Goal: Task Accomplishment & Management: Complete application form

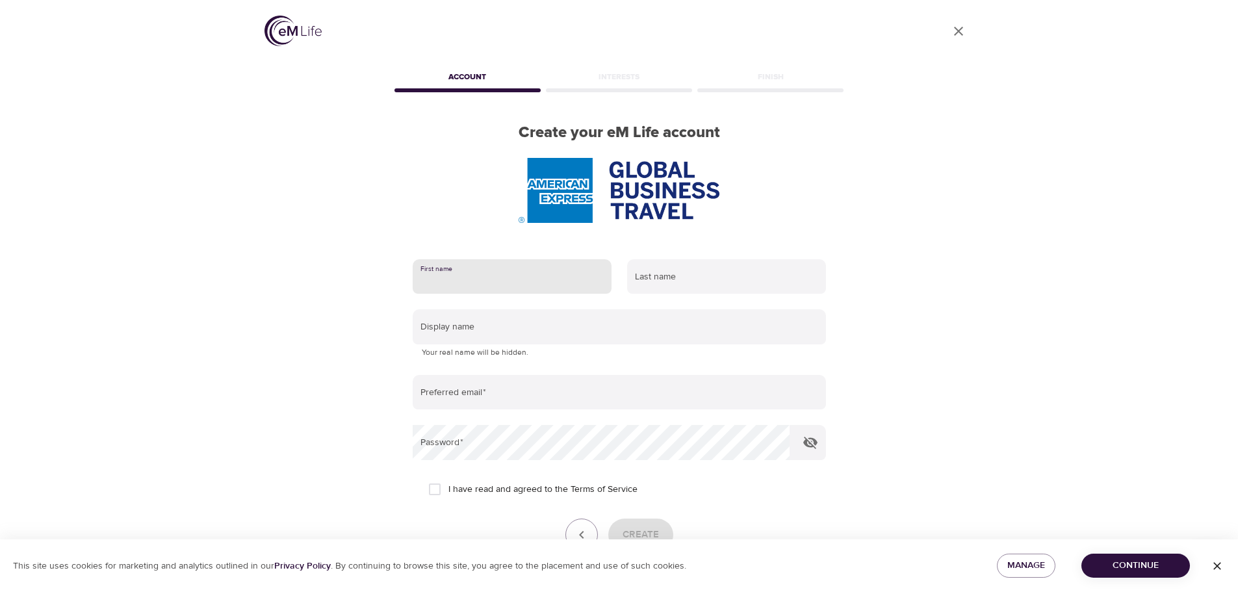
click at [452, 272] on input "text" at bounding box center [512, 276] width 199 height 35
type input "[PERSON_NAME]"
type input "="
type input "[PERSON_NAME]"
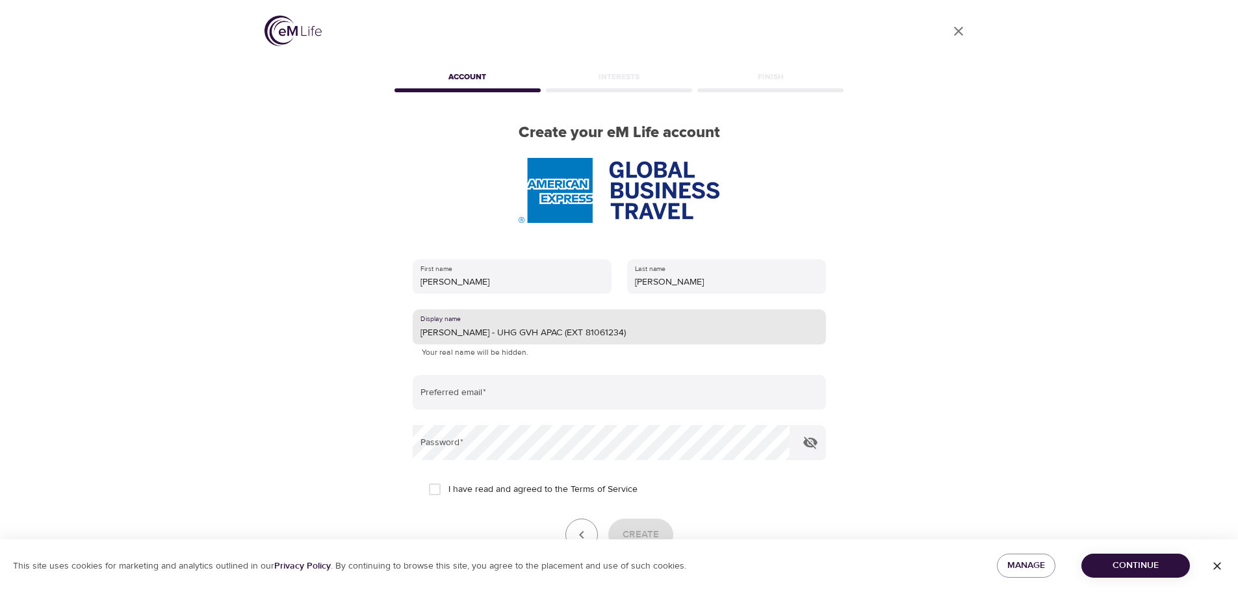
click at [520, 345] on div "Display name [PERSON_NAME] - UHG GVH APAC (EXT 81061234) Your real name will be…" at bounding box center [619, 334] width 413 height 50
click at [517, 333] on input "[PERSON_NAME] - UHG GVH APAC (EXT 81061234)" at bounding box center [619, 326] width 413 height 35
drag, startPoint x: 477, startPoint y: 330, endPoint x: 815, endPoint y: 340, distance: 338.8
click at [815, 340] on input "[PERSON_NAME] - UHG GVH APAC (EXT 81061234)" at bounding box center [619, 326] width 413 height 35
click at [623, 334] on input "[PERSON_NAME] -" at bounding box center [619, 326] width 413 height 35
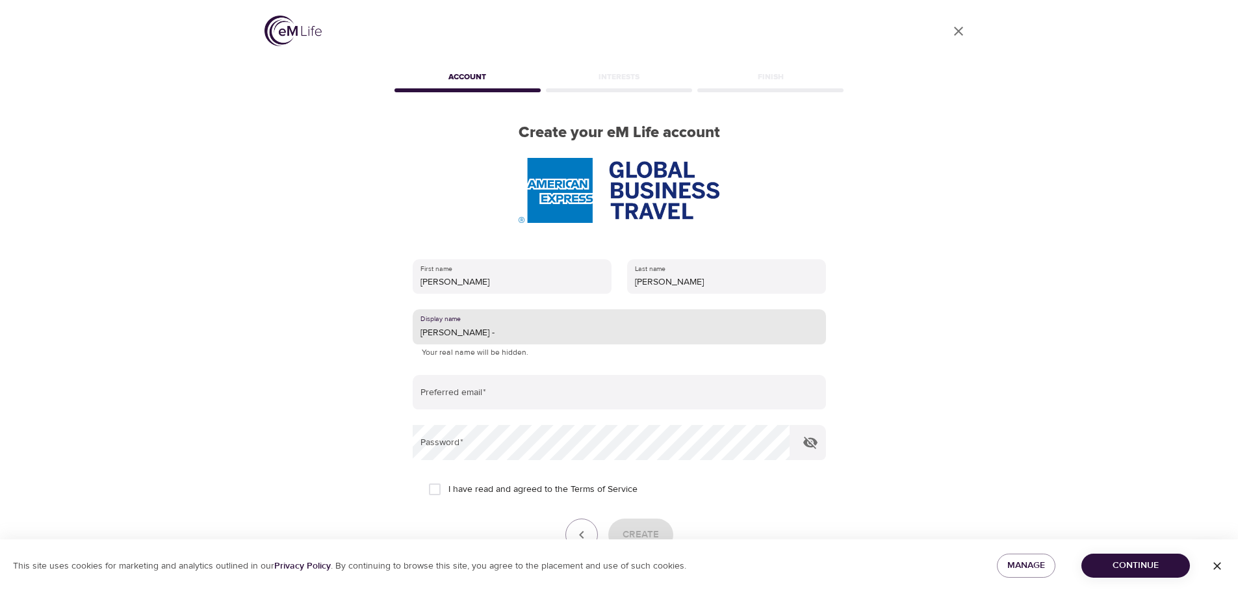
paste input "APAC GVH (EXT 81061234) Mon-Fri 0930-1800SYD (you)"
drag, startPoint x: 480, startPoint y: 334, endPoint x: 1107, endPoint y: 327, distance: 626.7
click at [1107, 327] on div "User Profile Account Interests Finish Create your eM Life account First name [P…" at bounding box center [619, 296] width 1238 height 592
type input "[PERSON_NAME]"
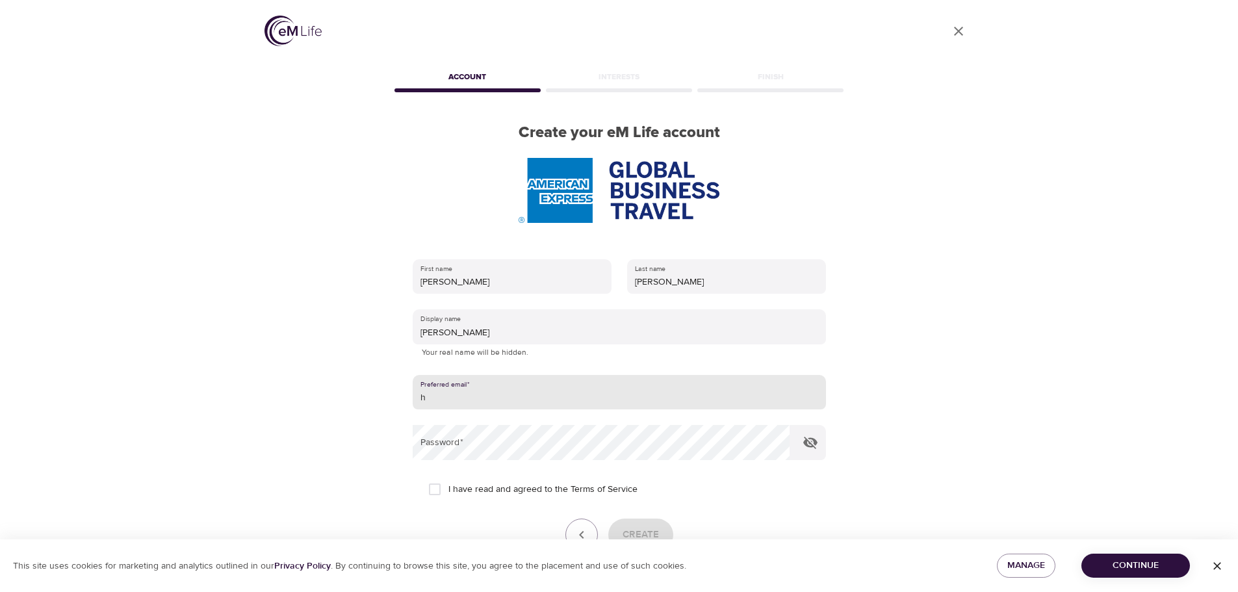
type input "[PERSON_NAME][EMAIL_ADDRESS][PERSON_NAME][DOMAIN_NAME]"
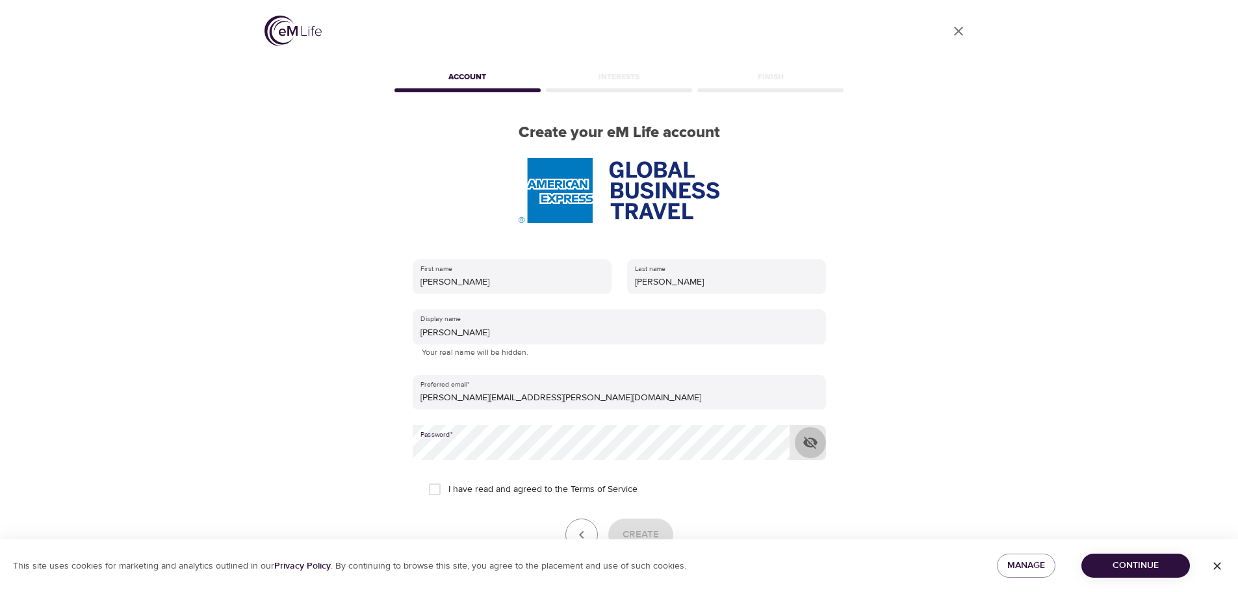
click at [809, 444] on icon "button" at bounding box center [810, 443] width 14 height 12
click at [809, 444] on icon "button" at bounding box center [810, 443] width 14 height 10
click at [515, 496] on span "I have read and agreed to the Terms of Service" at bounding box center [543, 490] width 189 height 14
click at [449, 496] on input "I have read and agreed to the Terms of Service" at bounding box center [434, 489] width 27 height 27
checkbox input "true"
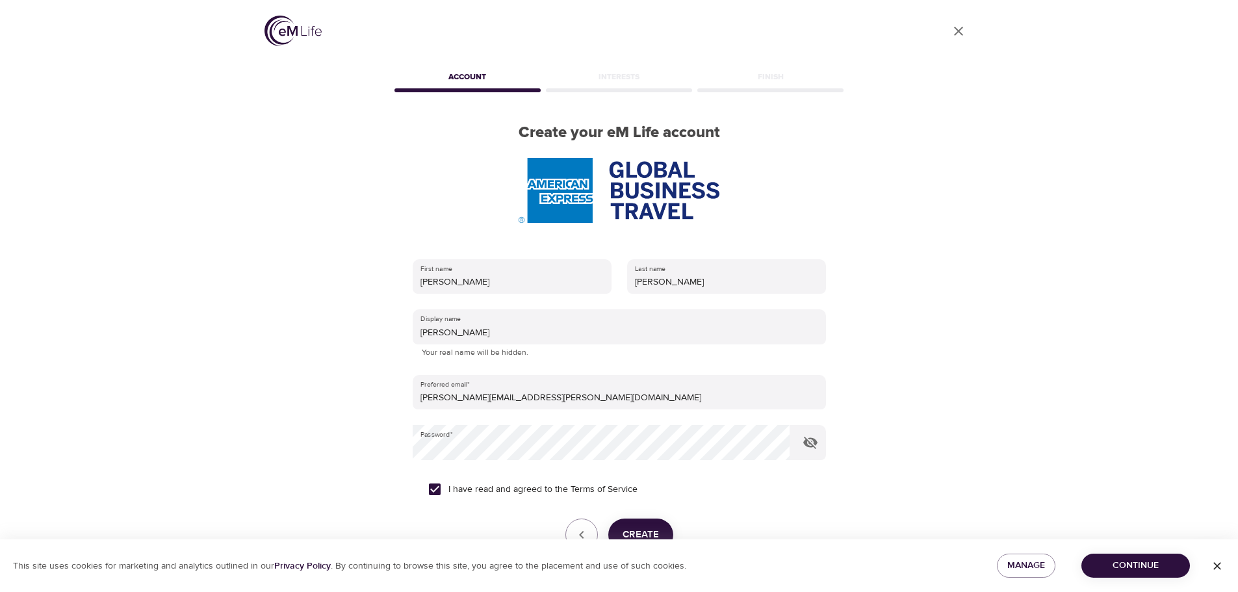
click at [644, 534] on span "Create" at bounding box center [641, 535] width 36 height 17
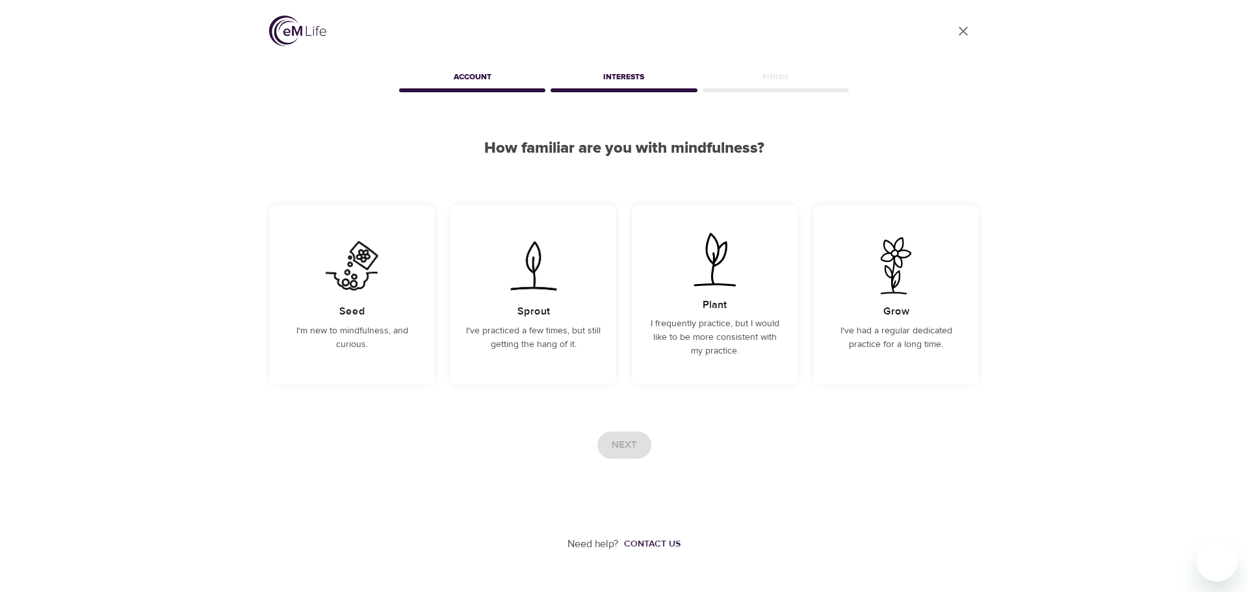
click at [1128, 69] on div "User Profile Account Interests Finish How familiar are you with mindfulness? Se…" at bounding box center [624, 276] width 1248 height 552
click at [320, 268] on img at bounding box center [352, 265] width 66 height 57
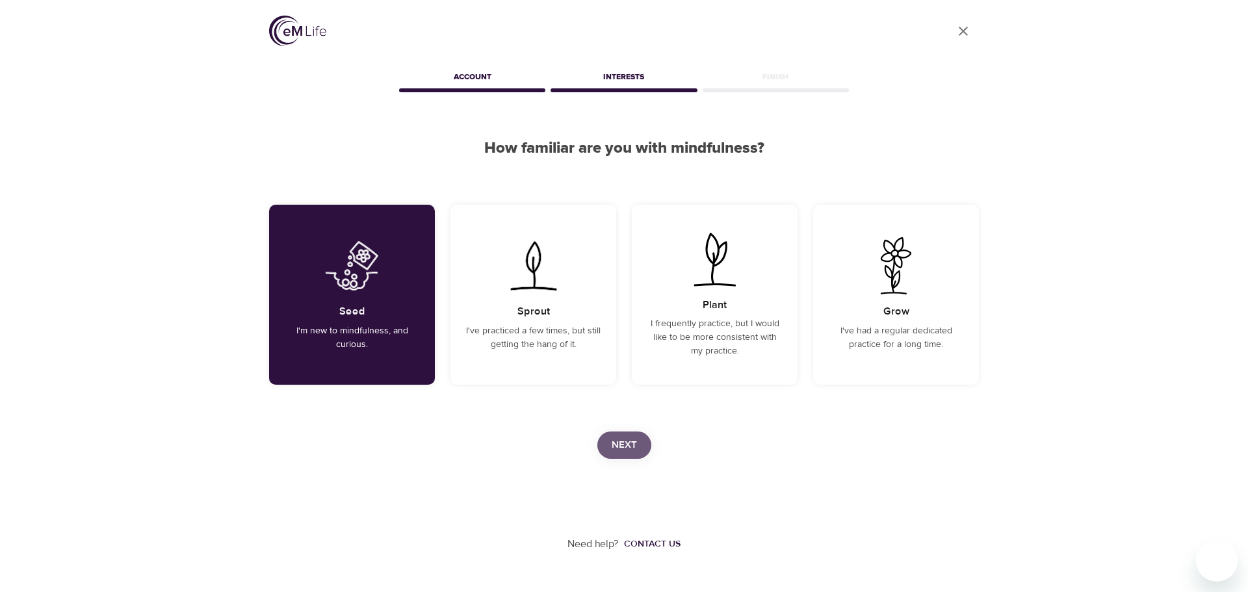
click at [632, 443] on span "Next" at bounding box center [624, 445] width 25 height 17
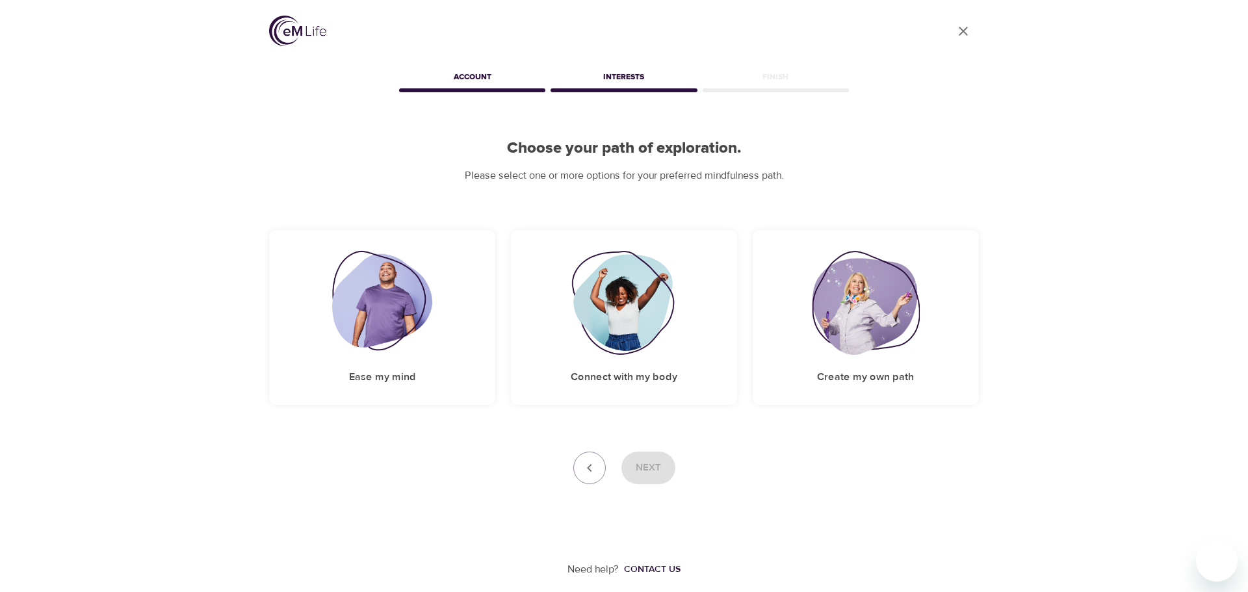
click at [469, 436] on div "User Profile Account Interests Finish Choose your path of exploration. Please s…" at bounding box center [624, 288] width 741 height 577
click at [399, 352] on img at bounding box center [382, 303] width 101 height 104
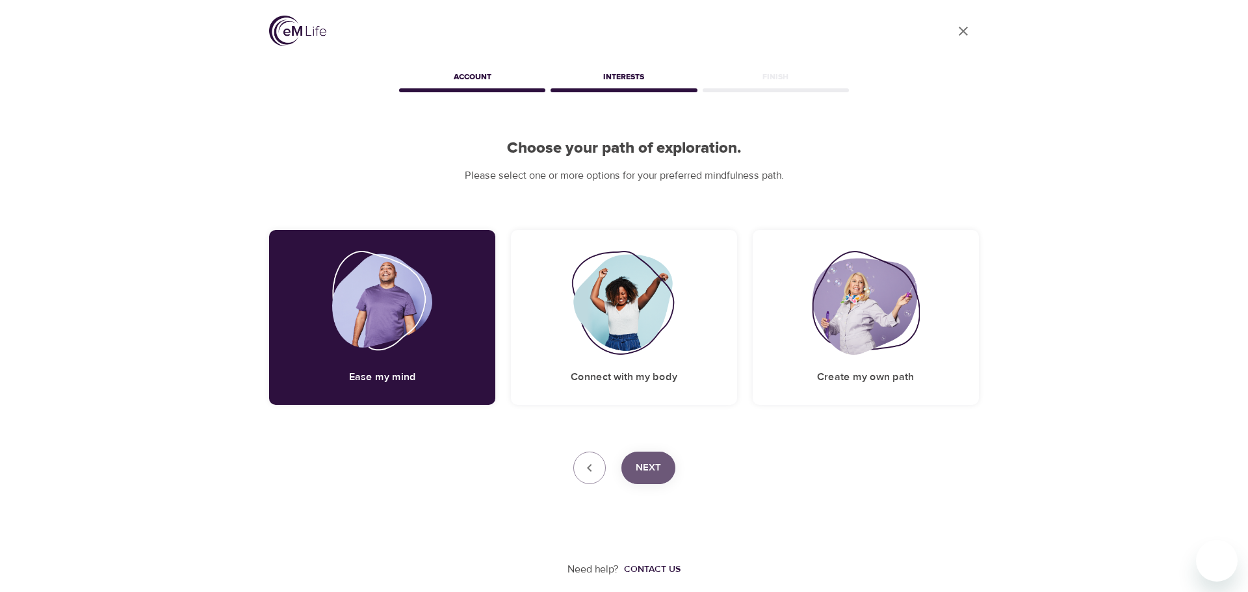
click at [651, 465] on span "Next" at bounding box center [648, 468] width 25 height 17
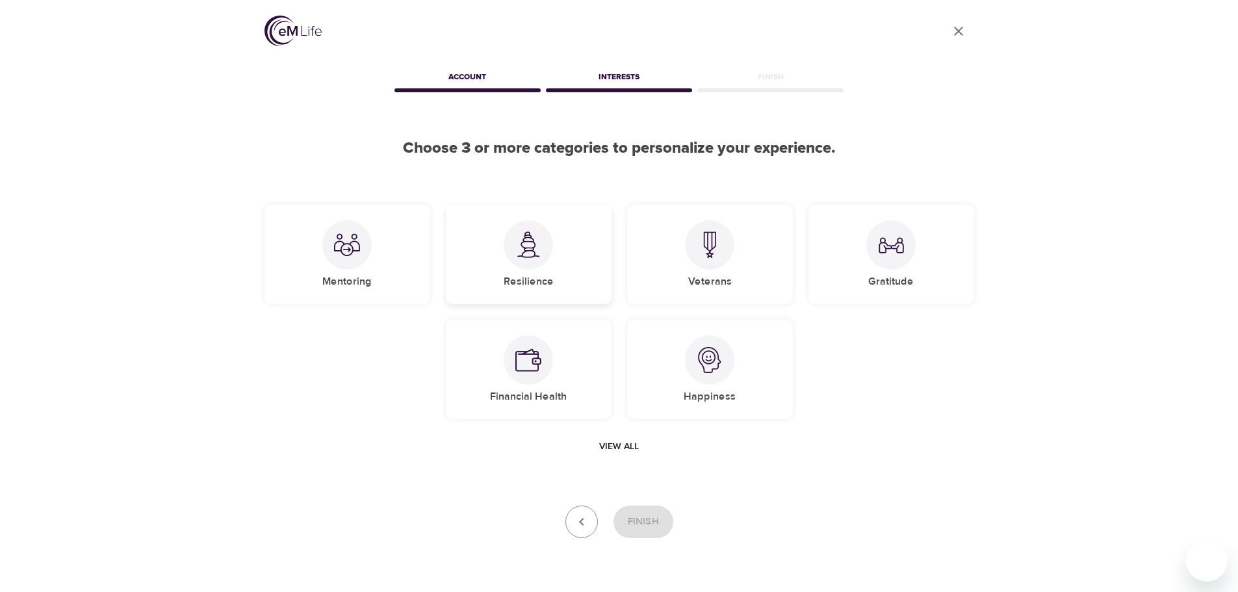
drag, startPoint x: 512, startPoint y: 259, endPoint x: 501, endPoint y: 262, distance: 11.5
click at [505, 261] on div "Resilience" at bounding box center [529, 254] width 166 height 99
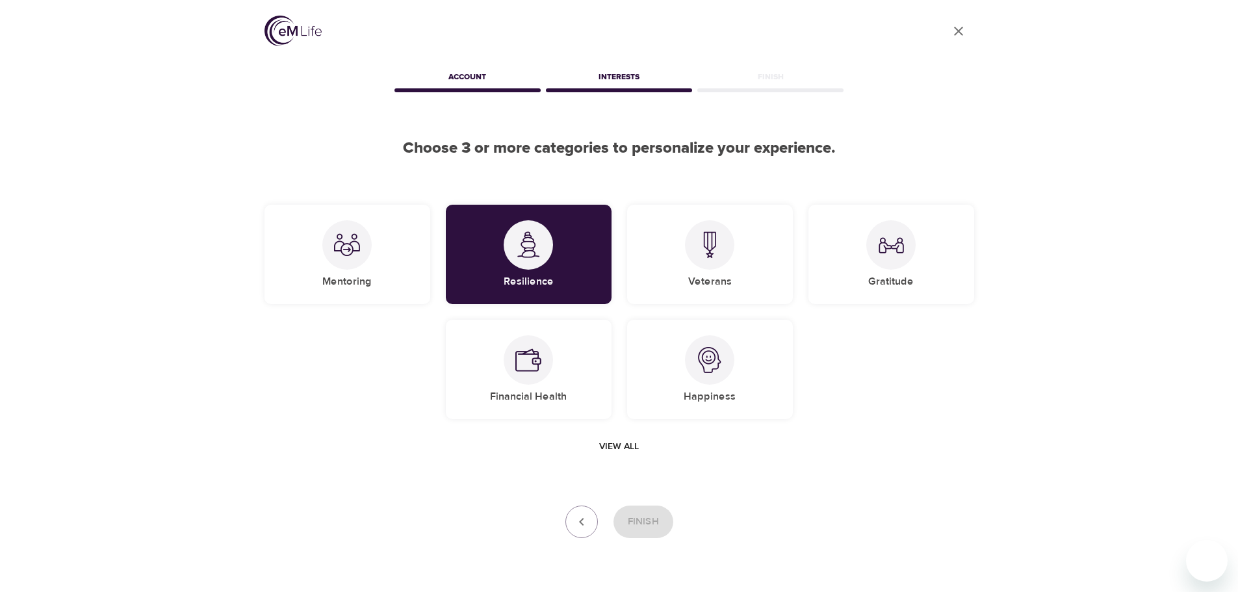
click at [627, 441] on span "View all" at bounding box center [619, 447] width 40 height 16
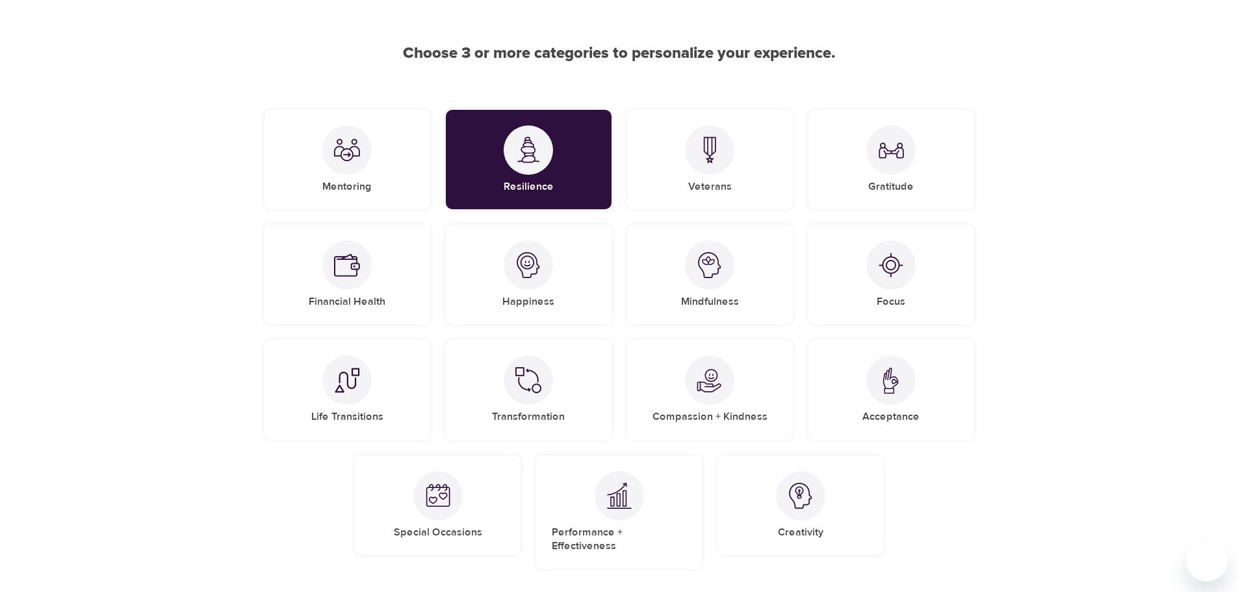
scroll to position [101, 0]
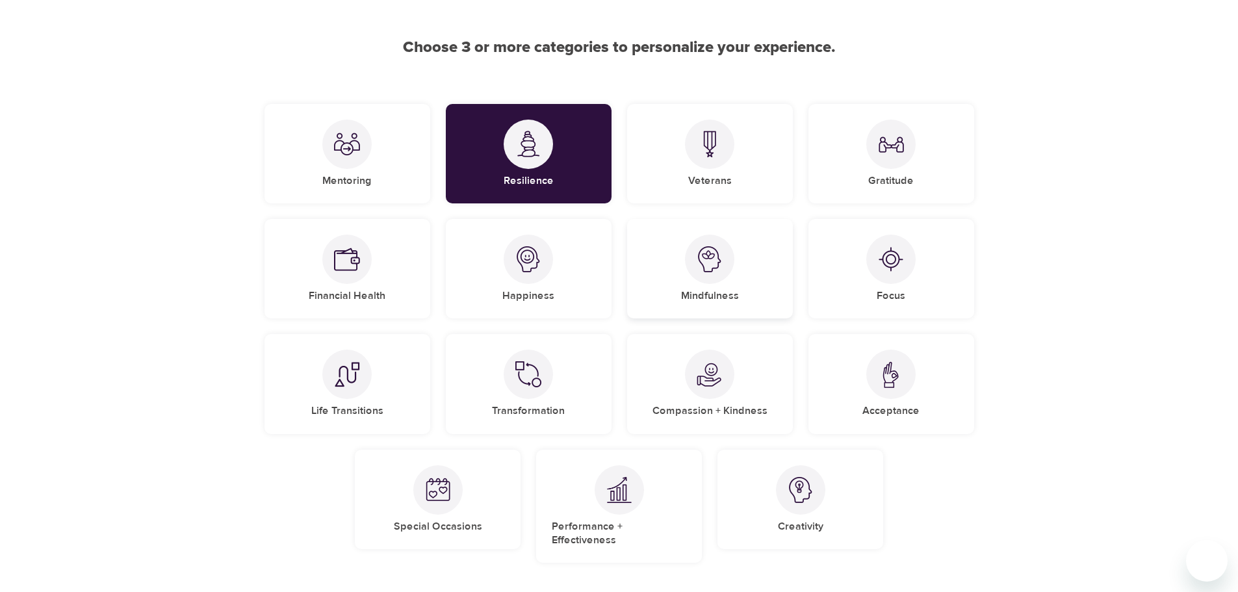
drag, startPoint x: 612, startPoint y: 214, endPoint x: 639, endPoint y: 238, distance: 36.4
click at [611, 216] on div "Happiness" at bounding box center [528, 268] width 181 height 115
click at [709, 286] on div "Mindfulness" at bounding box center [710, 268] width 166 height 99
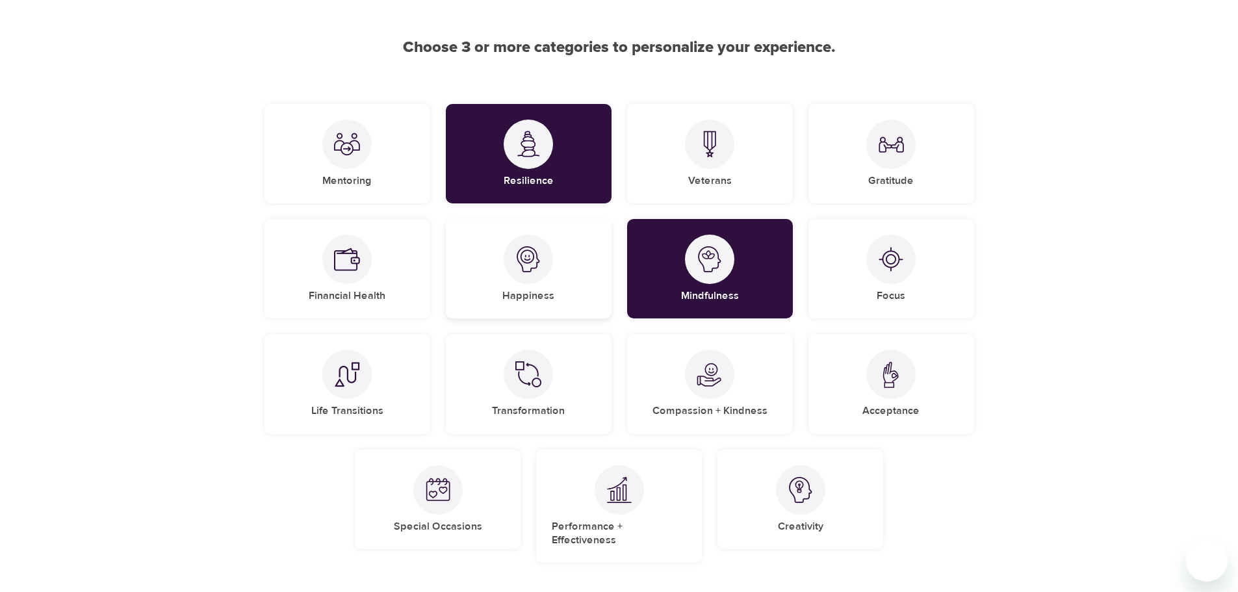
click at [493, 257] on div "Happiness" at bounding box center [529, 268] width 166 height 99
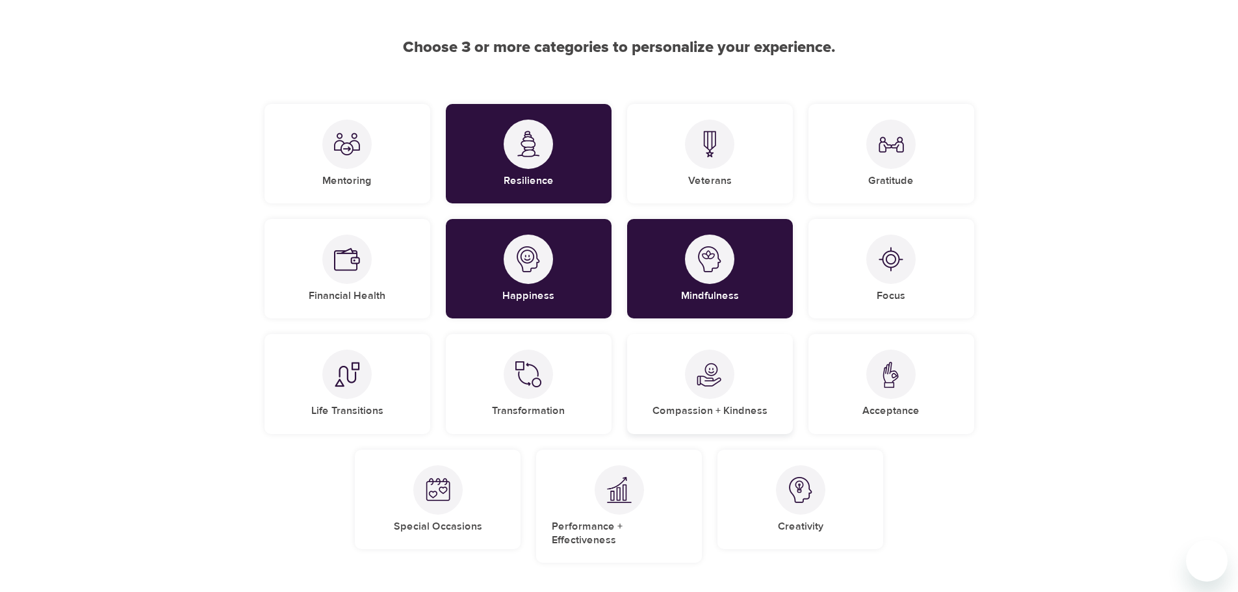
click at [688, 348] on div "Compassion + Kindness" at bounding box center [710, 383] width 166 height 99
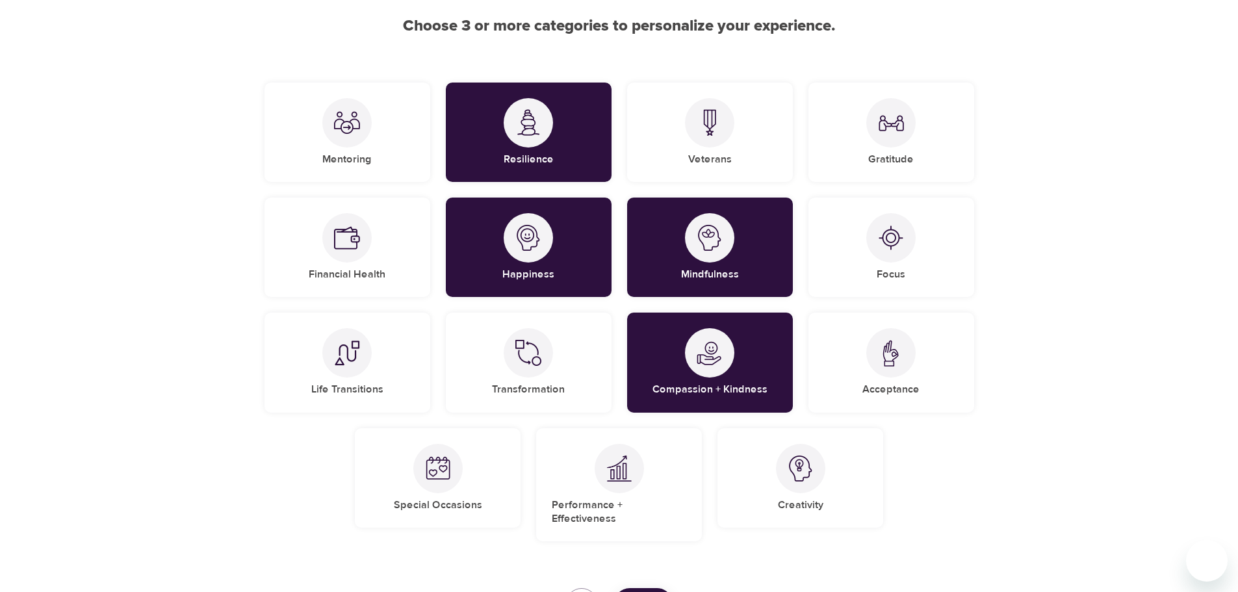
scroll to position [141, 0]
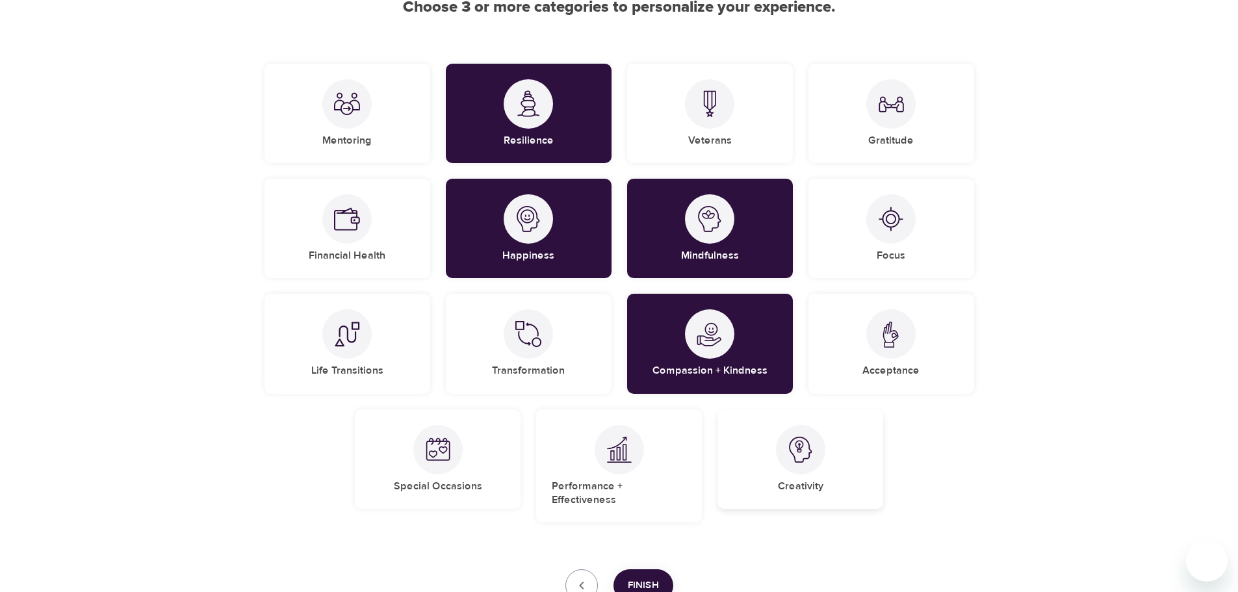
click at [798, 452] on img at bounding box center [801, 450] width 26 height 26
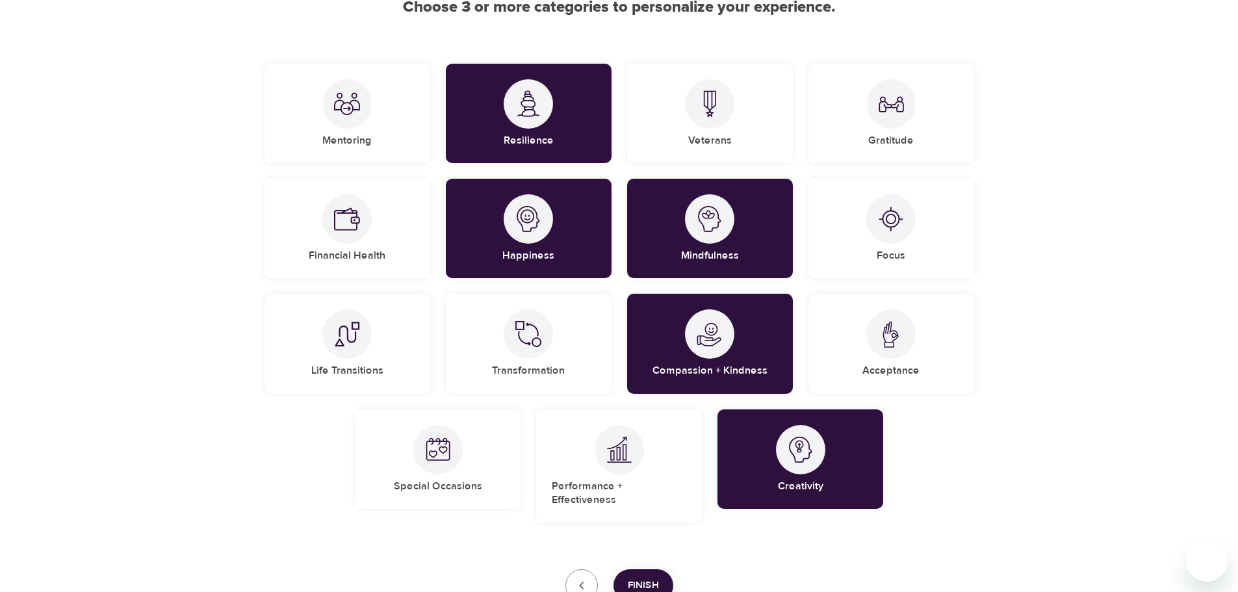
scroll to position [156, 0]
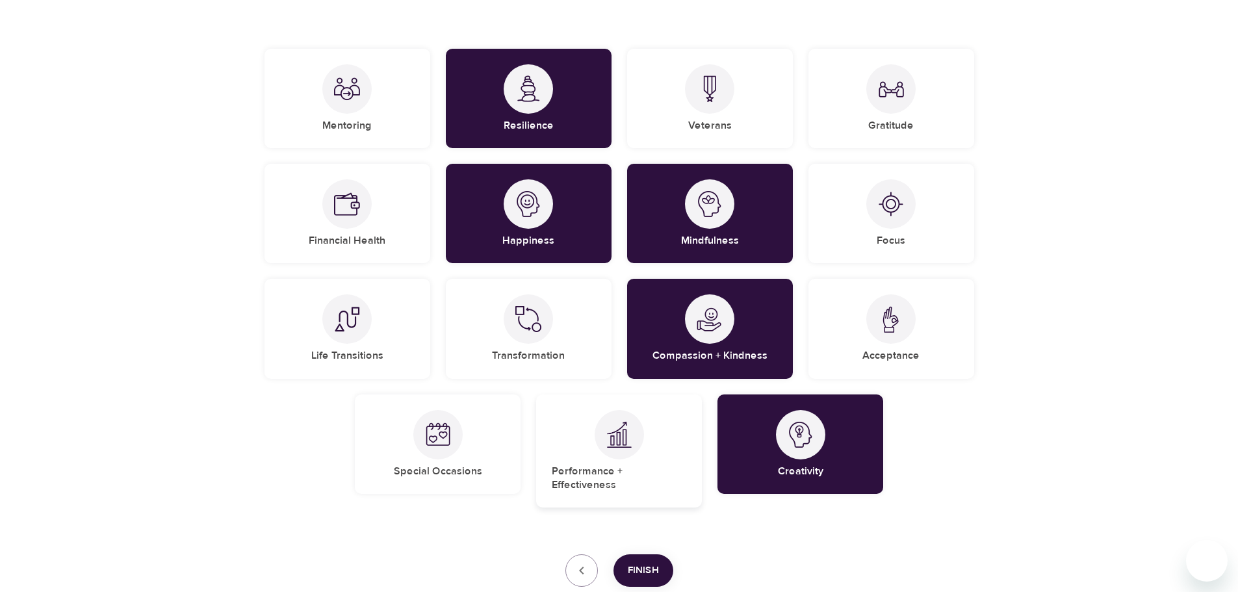
click at [639, 471] on h5 "Performance + Effectiveness" at bounding box center [619, 479] width 135 height 28
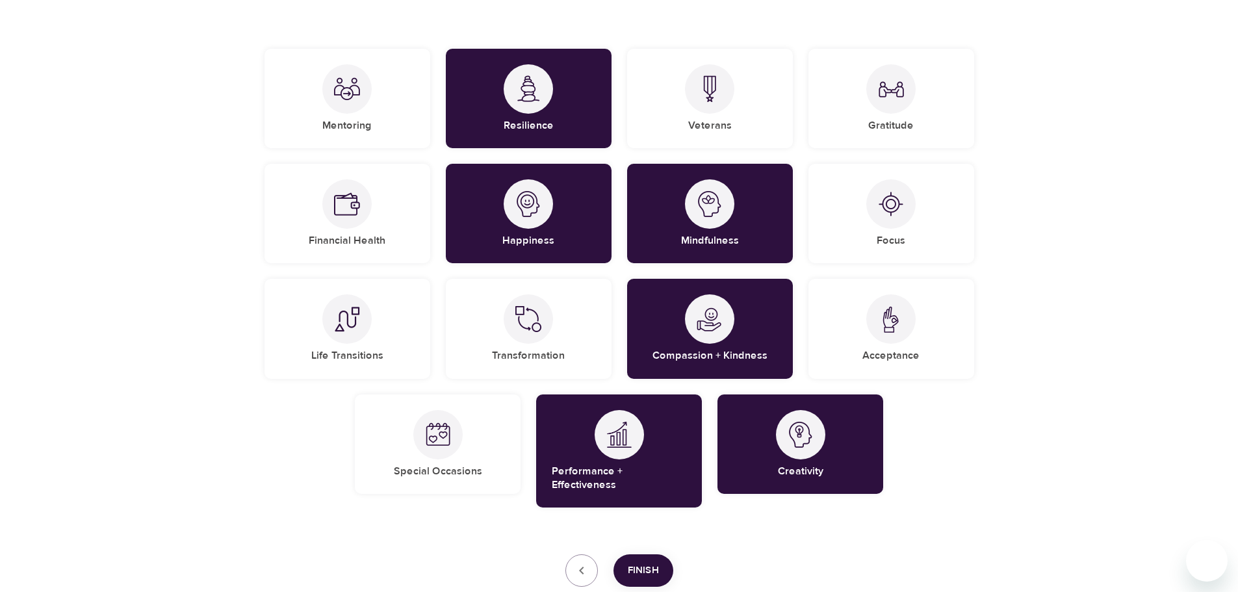
click at [630, 562] on span "Finish" at bounding box center [643, 570] width 31 height 17
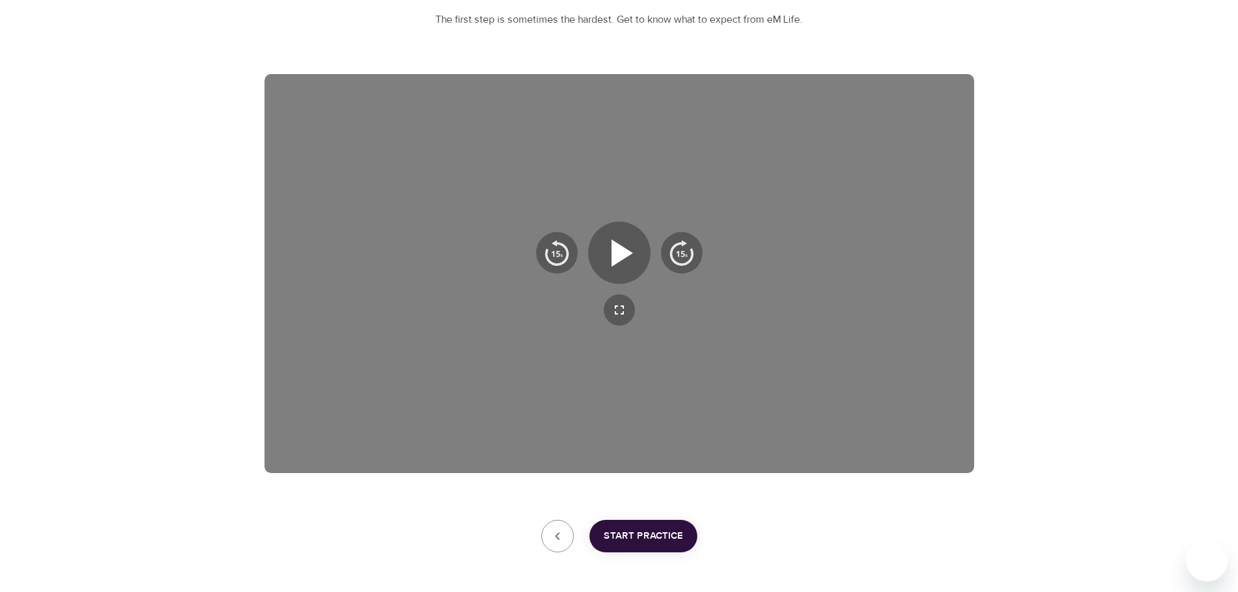
scroll to position [135, 0]
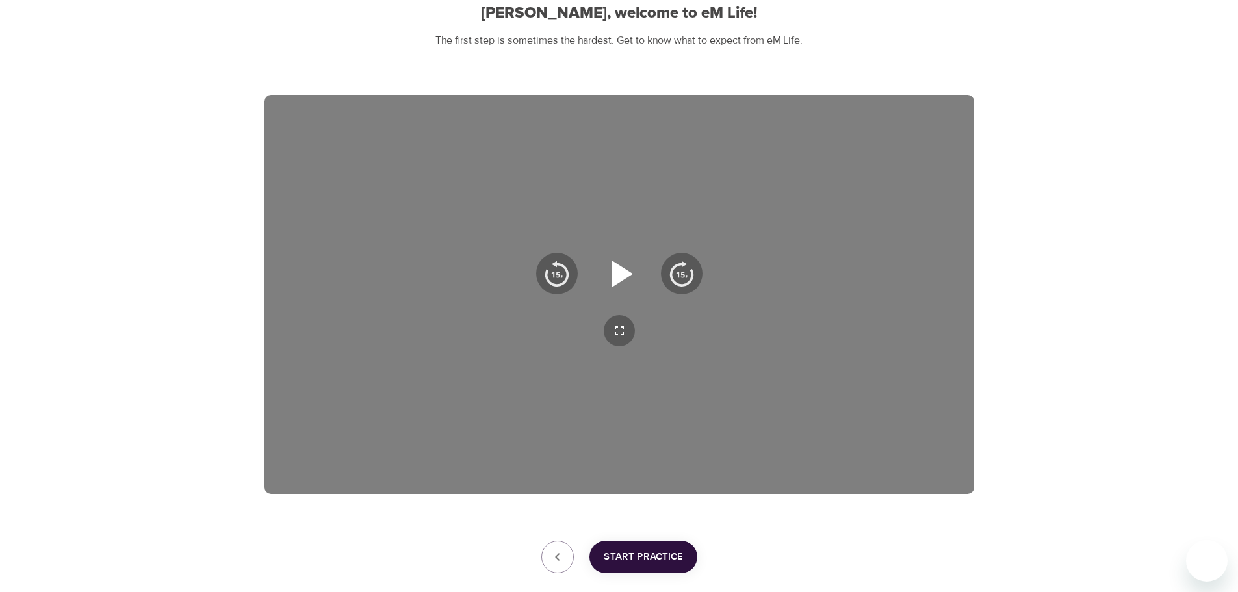
click at [605, 272] on icon "button" at bounding box center [619, 273] width 47 height 47
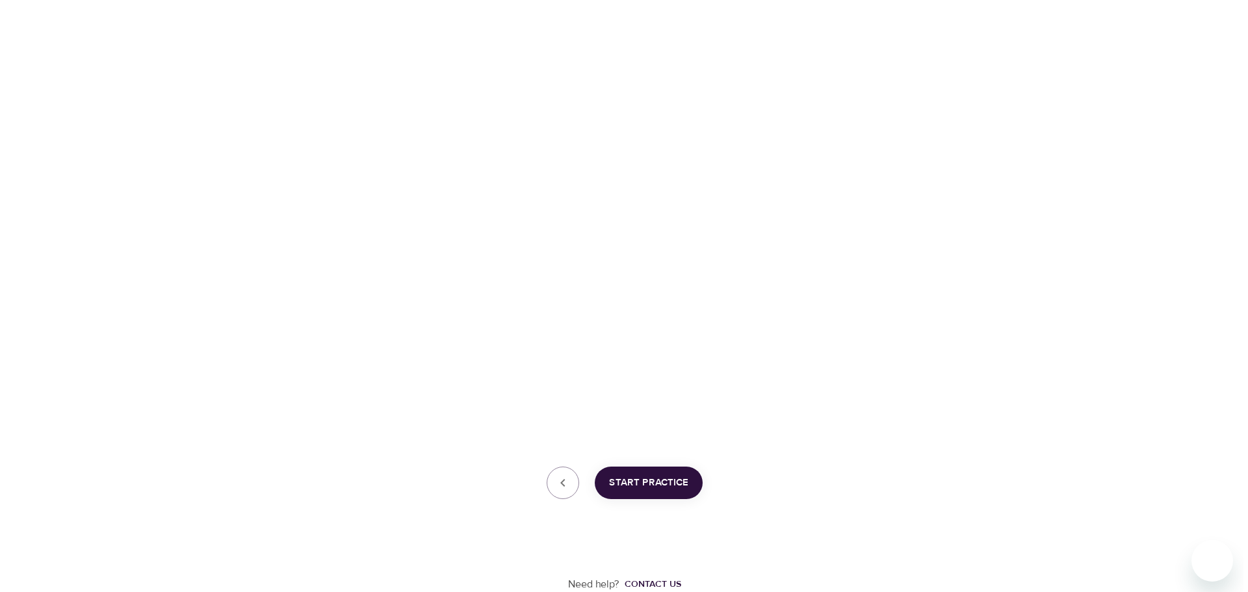
scroll to position [0, 0]
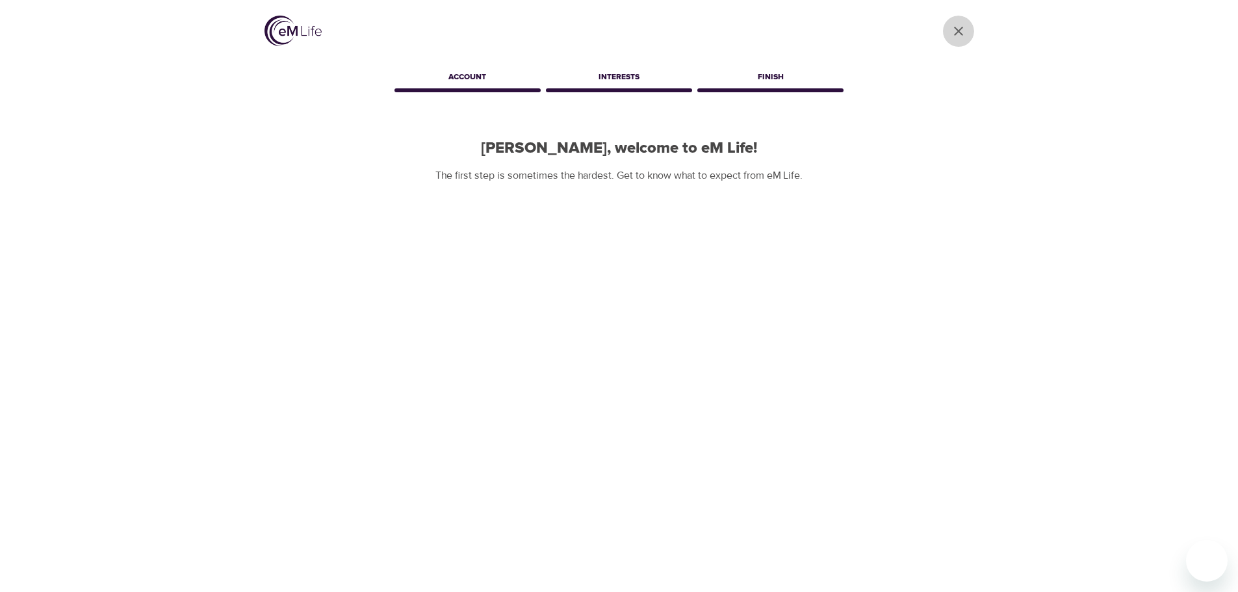
click at [958, 23] on link "User Profile" at bounding box center [958, 31] width 31 height 31
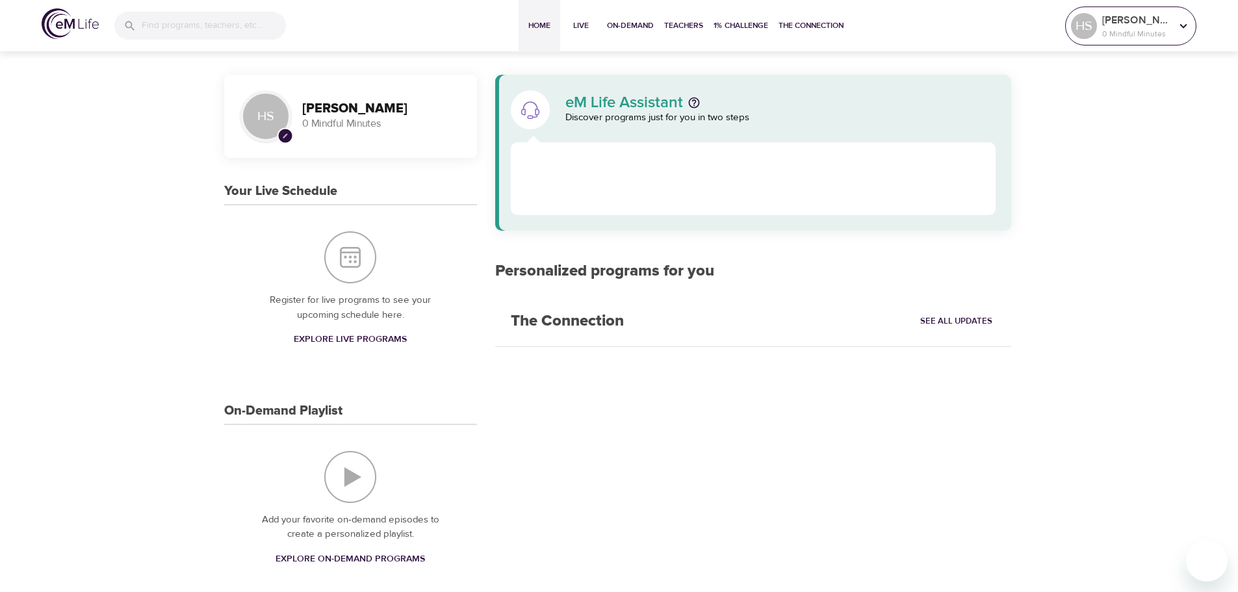
click at [1130, 30] on p "0 Mindful Minutes" at bounding box center [1137, 34] width 69 height 12
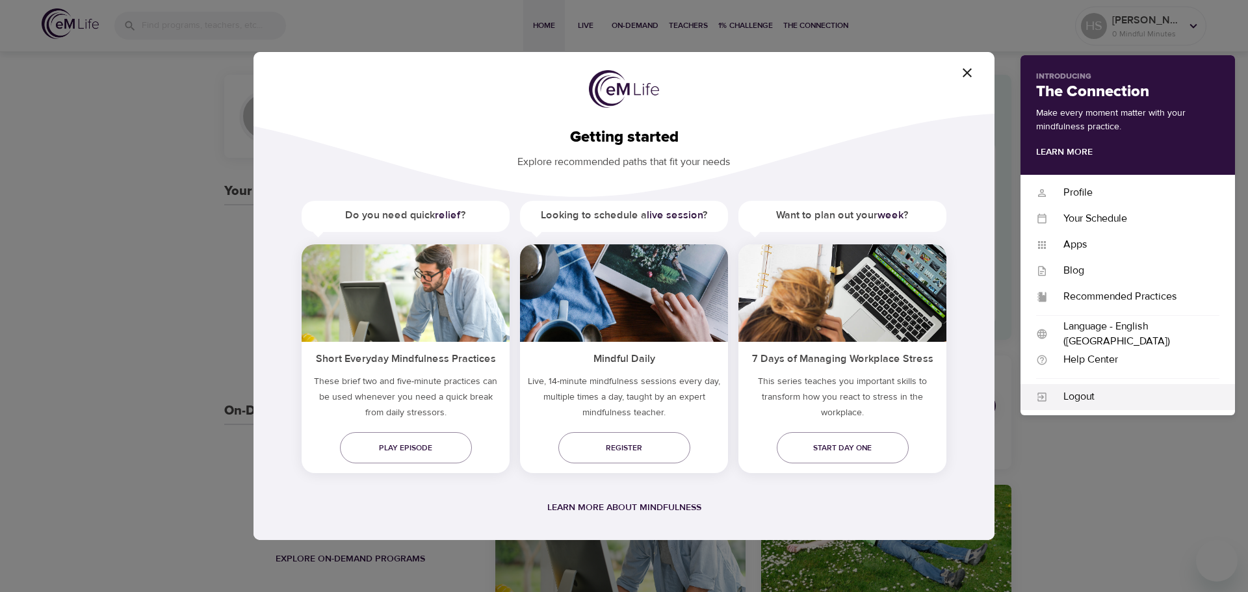
click at [1061, 397] on div "Logout" at bounding box center [1134, 396] width 172 height 15
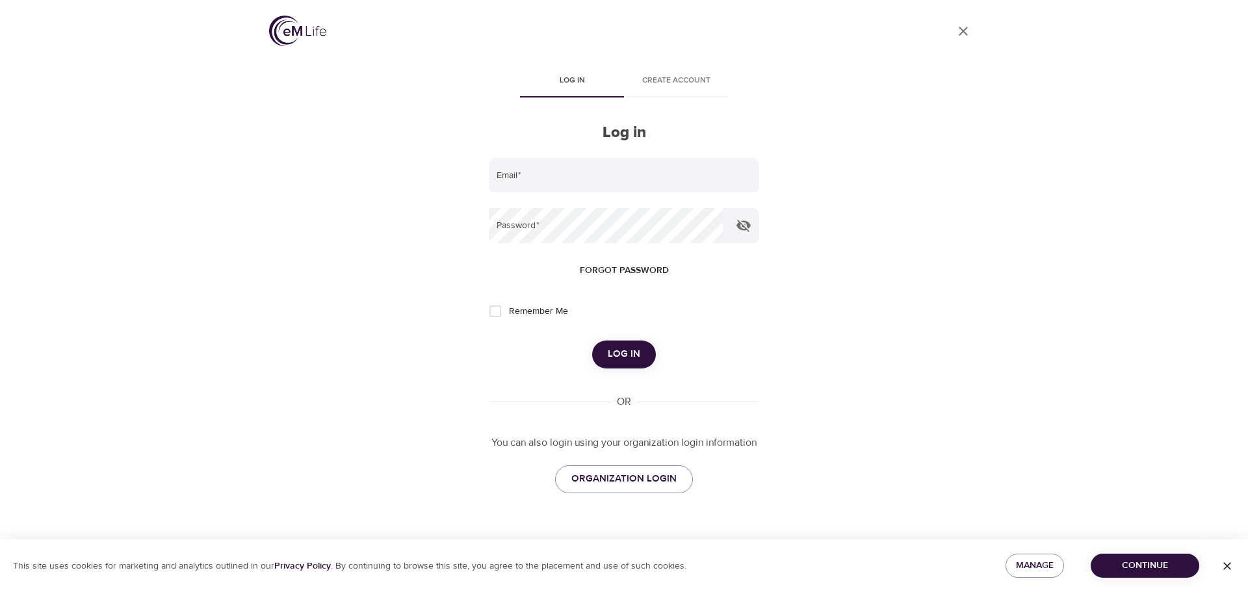
click at [1077, 60] on div "User Profile Log in Create account Log in Email   * Password   * Forgot passwor…" at bounding box center [624, 296] width 1248 height 592
drag, startPoint x: 969, startPoint y: 1, endPoint x: 1087, endPoint y: 35, distance: 122.6
click at [1087, 38] on div "User Profile Log in Create account Log in Email   * Password   * Forgot passwor…" at bounding box center [624, 296] width 1248 height 592
drag, startPoint x: 1087, startPoint y: 0, endPoint x: 1038, endPoint y: 97, distance: 108.4
click at [1038, 97] on div "User Profile Log in Create account Log in Email   * Password   * Forgot passwor…" at bounding box center [624, 296] width 1248 height 592
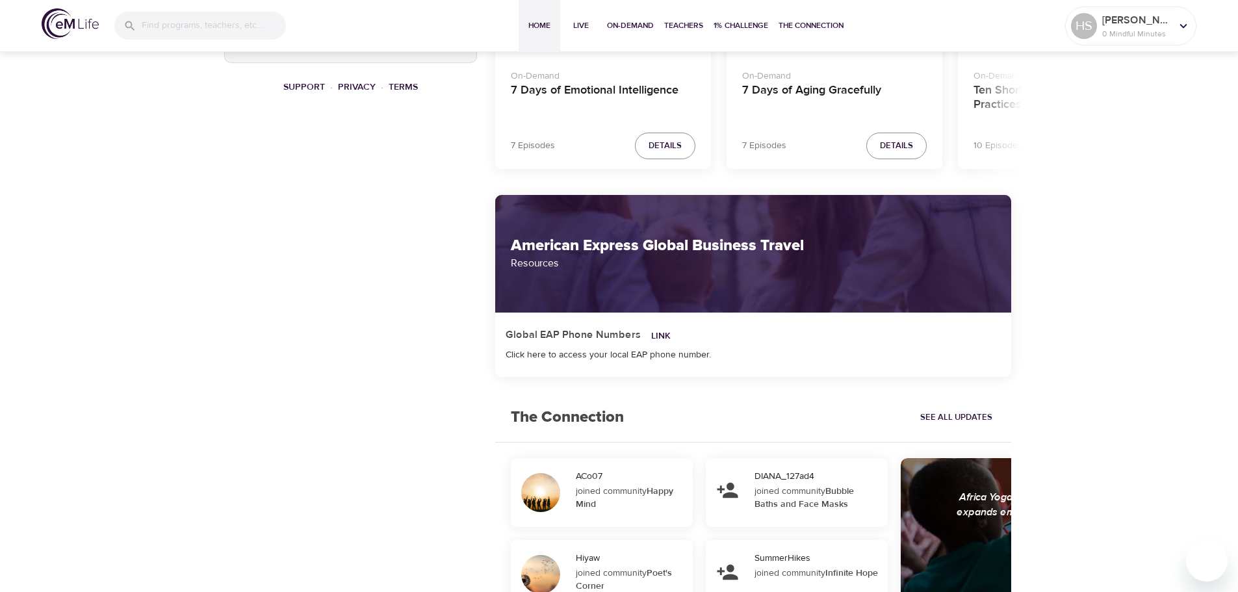
scroll to position [1203, 0]
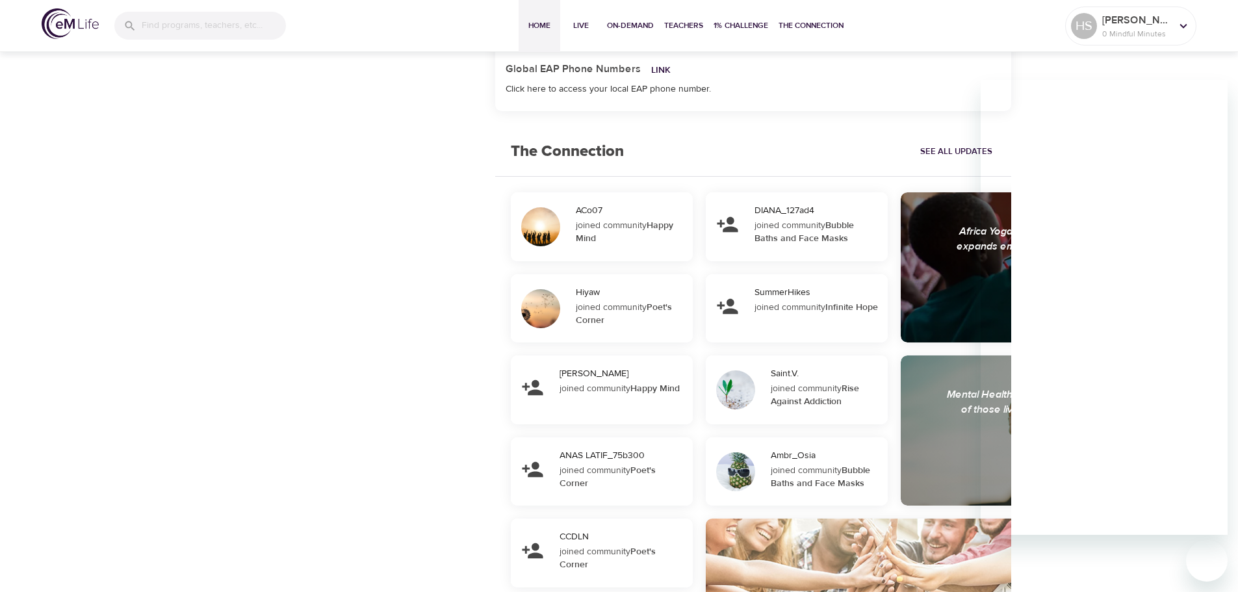
click at [921, 96] on div "Click here to access your local EAP phone number." at bounding box center [754, 89] width 496 height 13
click at [1199, 13] on div "Home Live On-Demand Teachers 1% Challenge The Connection HS [PERSON_NAME] 0 Min…" at bounding box center [619, 26] width 1238 height 52
click at [1184, 20] on icon at bounding box center [1184, 26] width 14 height 14
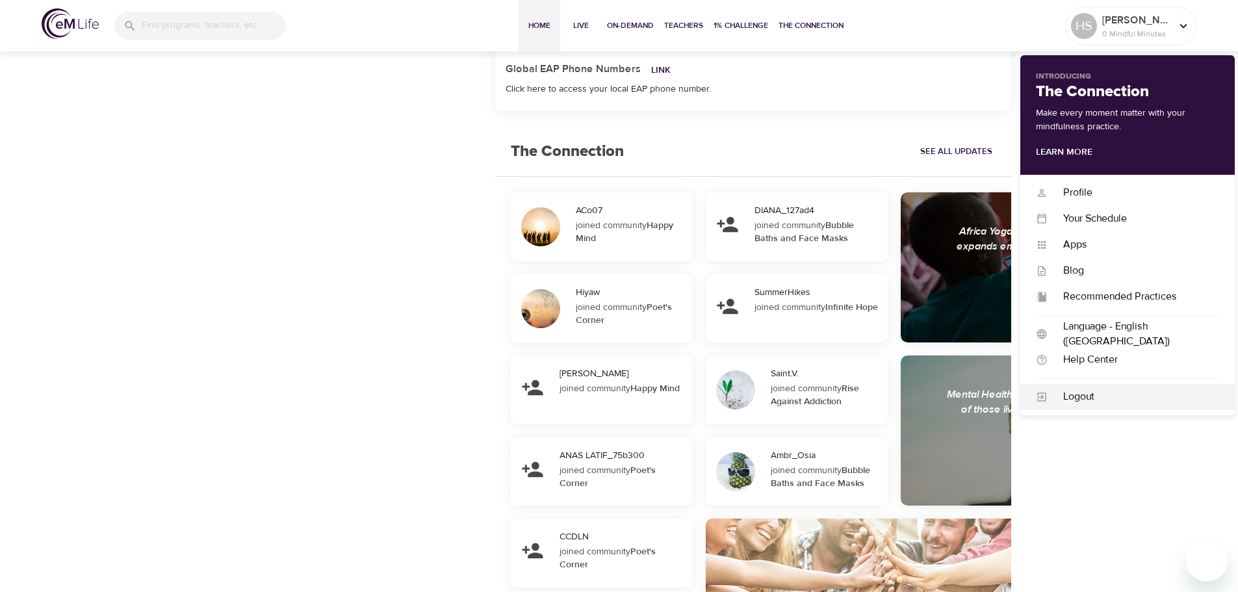
click at [1080, 399] on div "Logout" at bounding box center [1134, 396] width 172 height 15
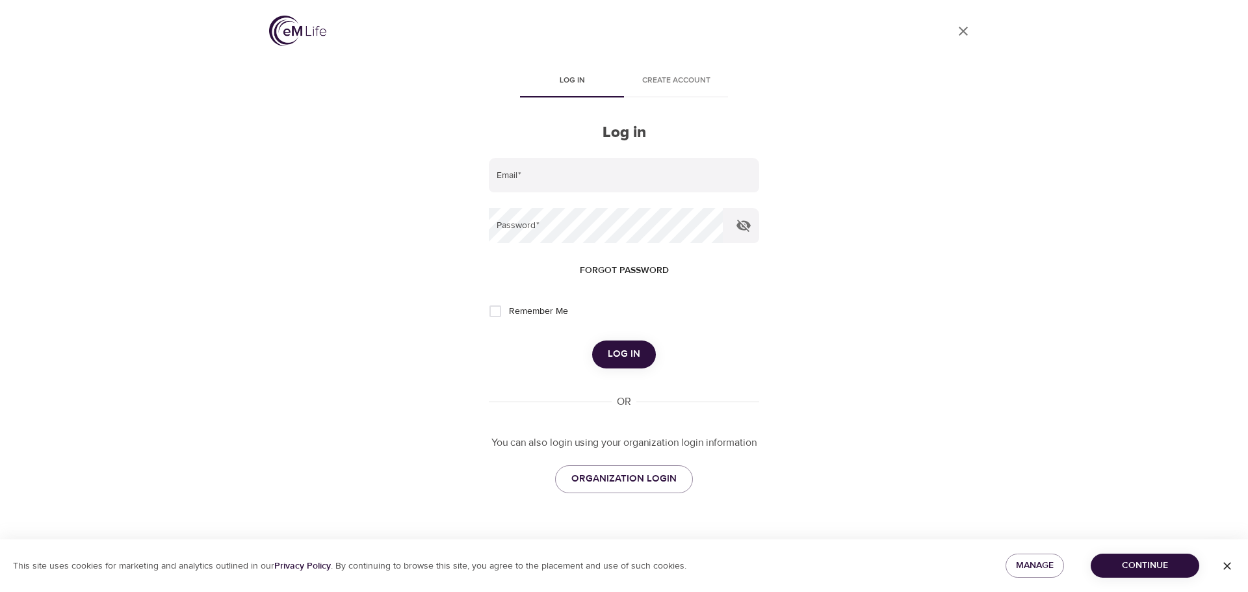
click at [1113, 94] on div "User Profile Log in Create account Log in Email   * Password   * Forgot passwor…" at bounding box center [624, 296] width 1248 height 592
click at [597, 176] on input "email" at bounding box center [624, 175] width 270 height 35
type input "[PERSON_NAME][EMAIL_ADDRESS][PERSON_NAME][DOMAIN_NAME]"
click at [592, 341] on button "Log in" at bounding box center [624, 354] width 64 height 27
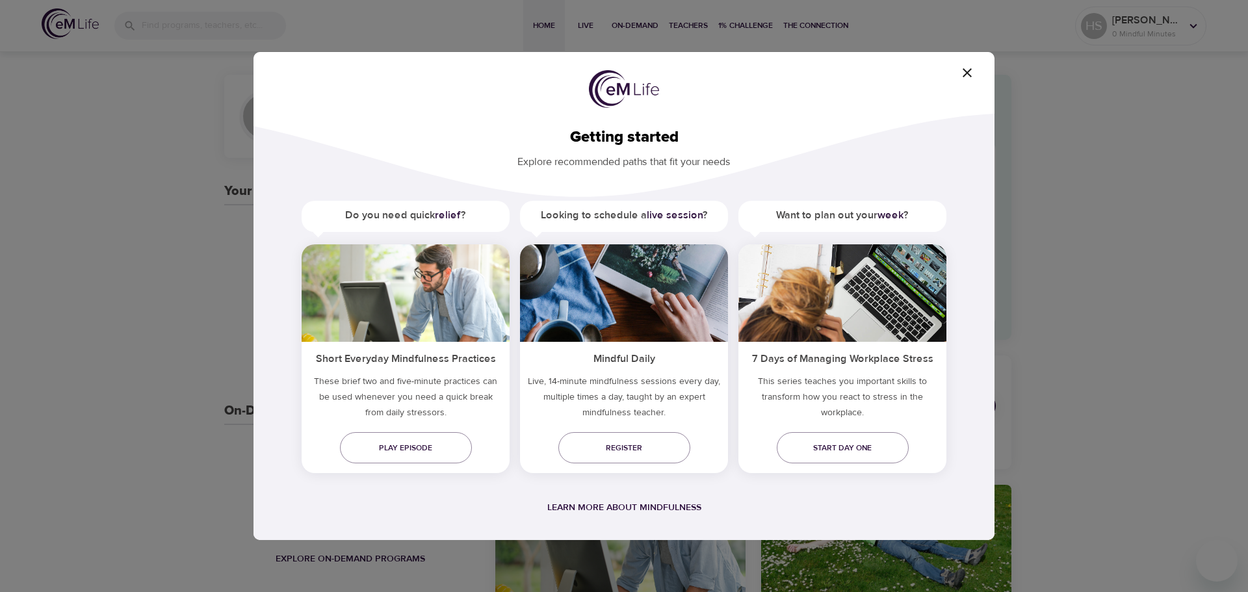
click at [964, 72] on icon "button" at bounding box center [968, 73] width 16 height 16
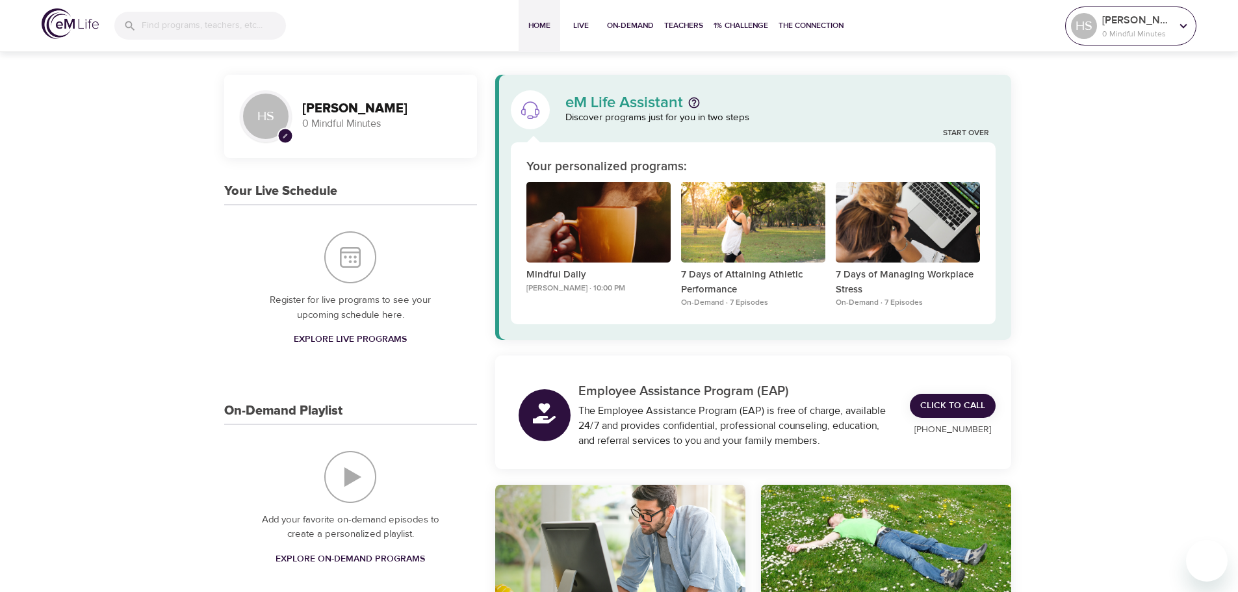
click at [1188, 28] on icon at bounding box center [1184, 26] width 14 height 14
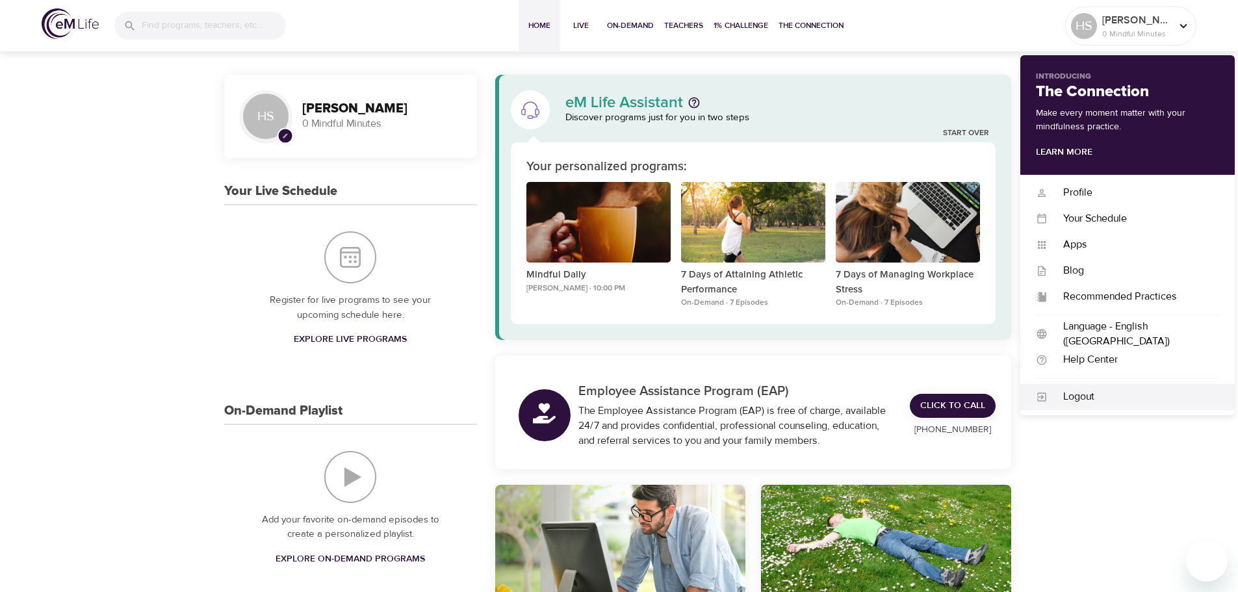
click at [1071, 402] on div "Logout" at bounding box center [1134, 396] width 172 height 15
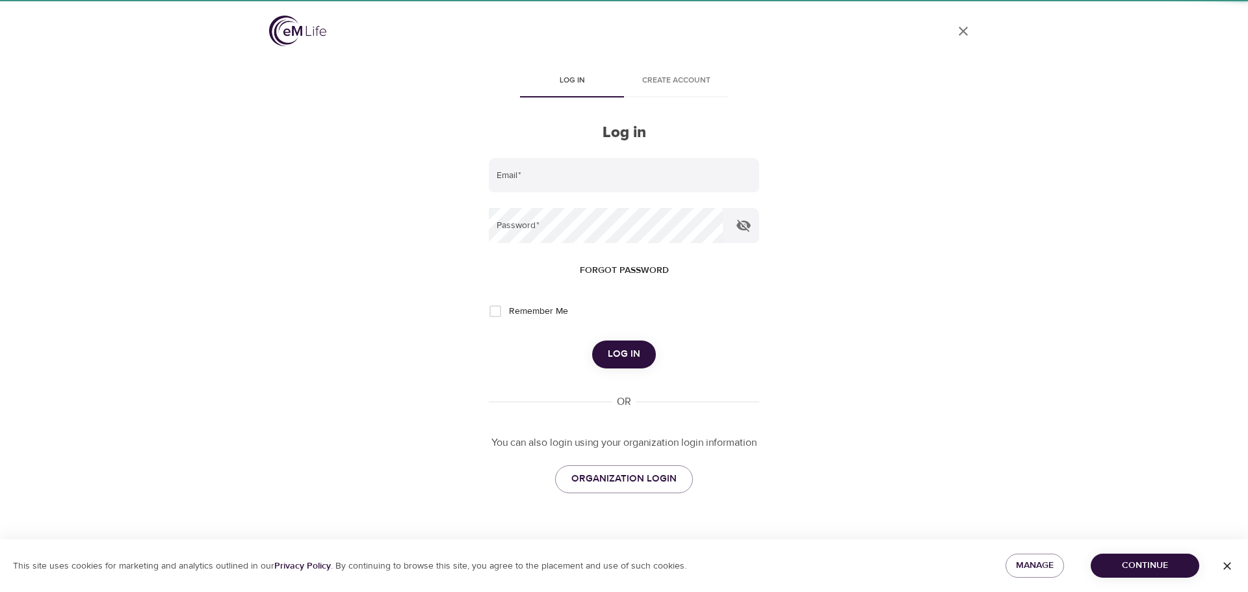
type input "[PERSON_NAME][EMAIL_ADDRESS][PERSON_NAME][DOMAIN_NAME]"
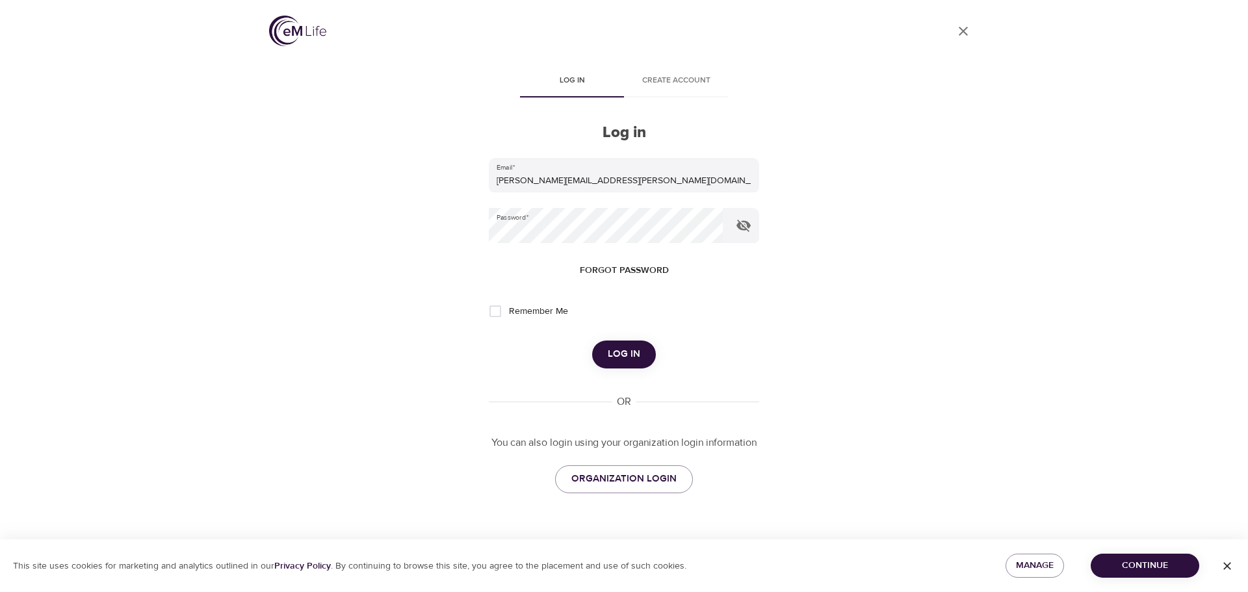
click at [633, 348] on span "Log in" at bounding box center [624, 354] width 33 height 17
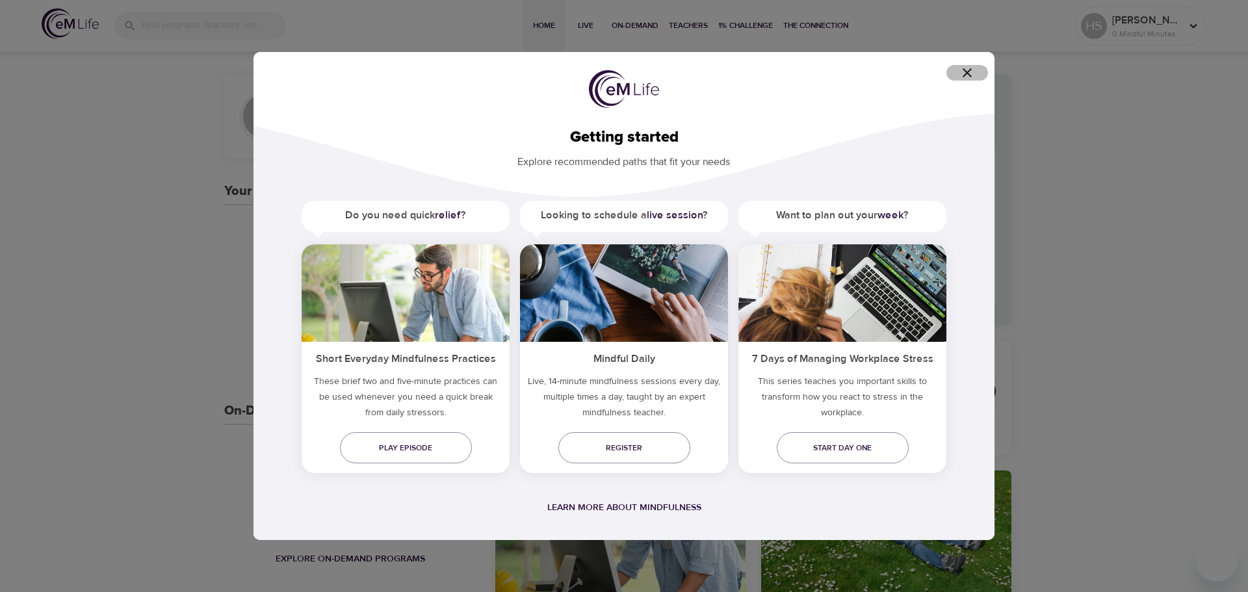
click at [963, 79] on icon "button" at bounding box center [968, 73] width 16 height 16
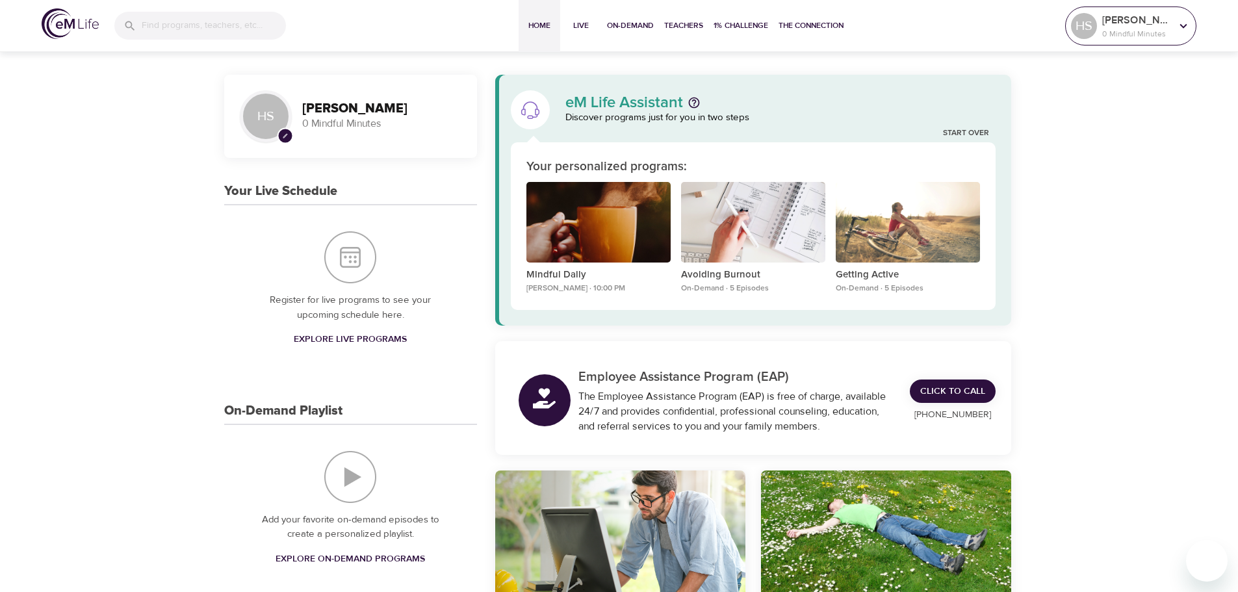
click at [1182, 32] on icon at bounding box center [1184, 26] width 14 height 14
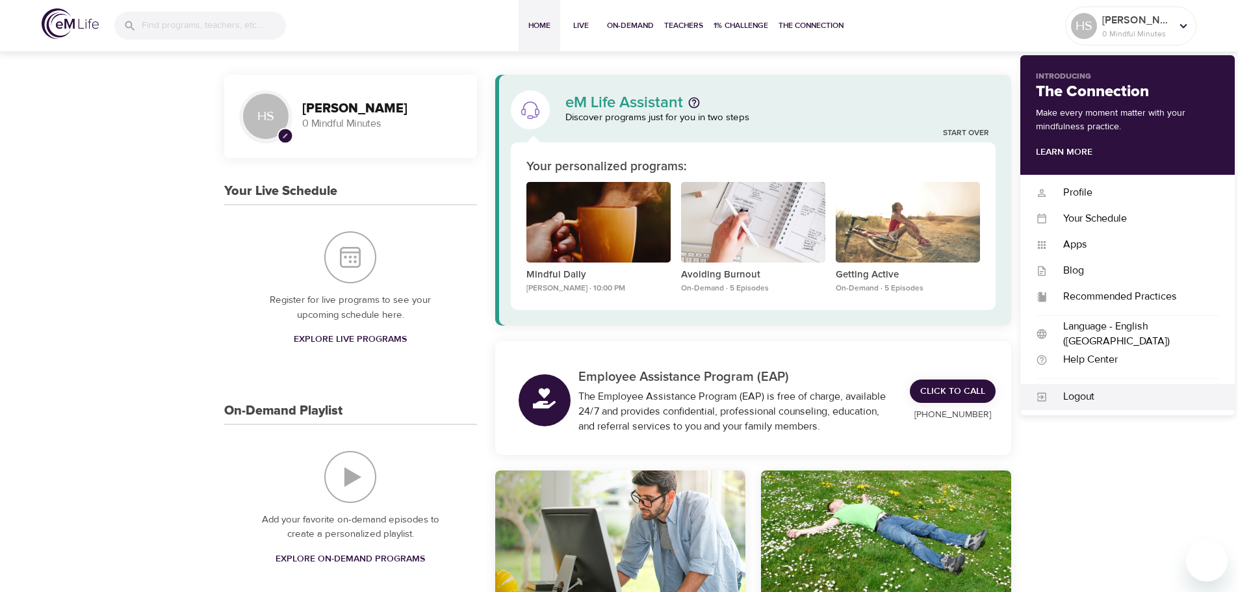
click at [1079, 406] on div "Logout" at bounding box center [1128, 397] width 215 height 26
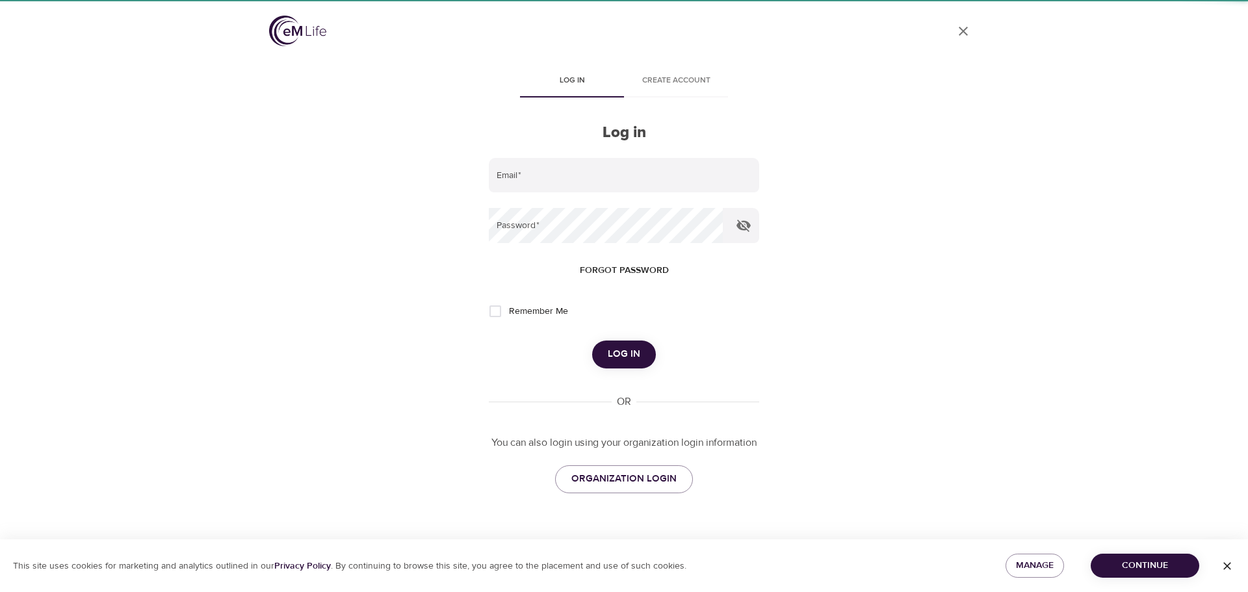
type input "[PERSON_NAME][EMAIL_ADDRESS][PERSON_NAME][DOMAIN_NAME]"
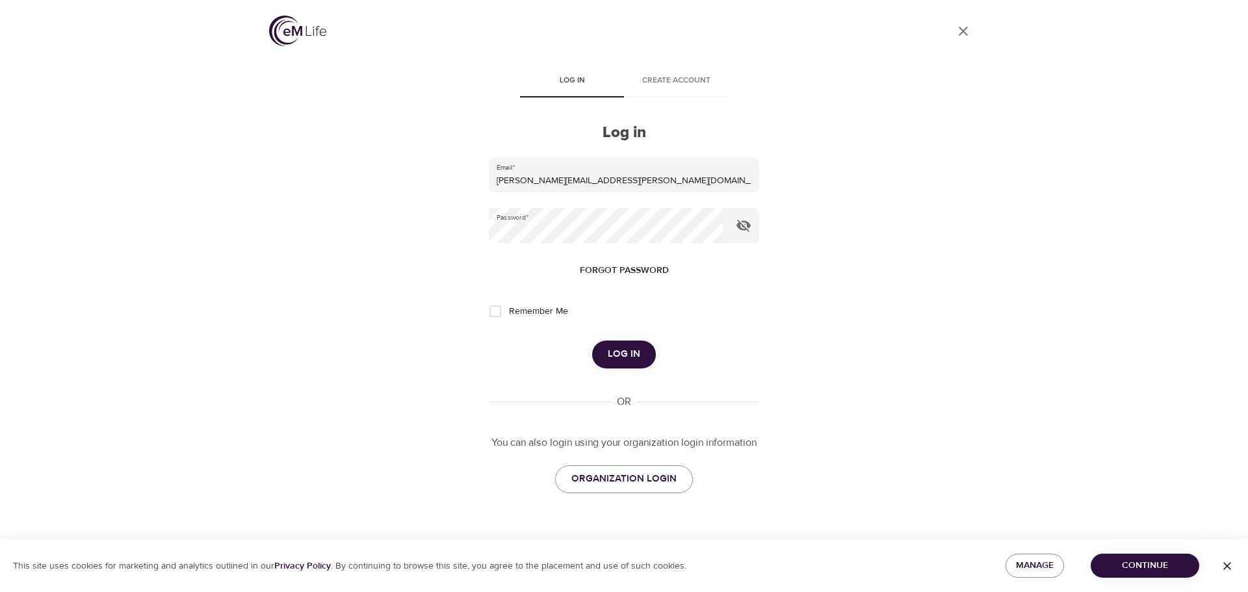
drag, startPoint x: 354, startPoint y: 1, endPoint x: 375, endPoint y: 82, distance: 84.0
click at [375, 82] on div "User Profile Log in Create account Log in Email   * hilda.szeto@amexgbt.com Pas…" at bounding box center [624, 296] width 741 height 592
drag, startPoint x: 416, startPoint y: 1, endPoint x: 1093, endPoint y: 57, distance: 679.6
click at [1094, 60] on div "User Profile Log in Create account Log in Email   * hilda.szeto@amexgbt.com Pas…" at bounding box center [624, 296] width 1248 height 592
drag, startPoint x: 1107, startPoint y: 1, endPoint x: 921, endPoint y: 150, distance: 238.7
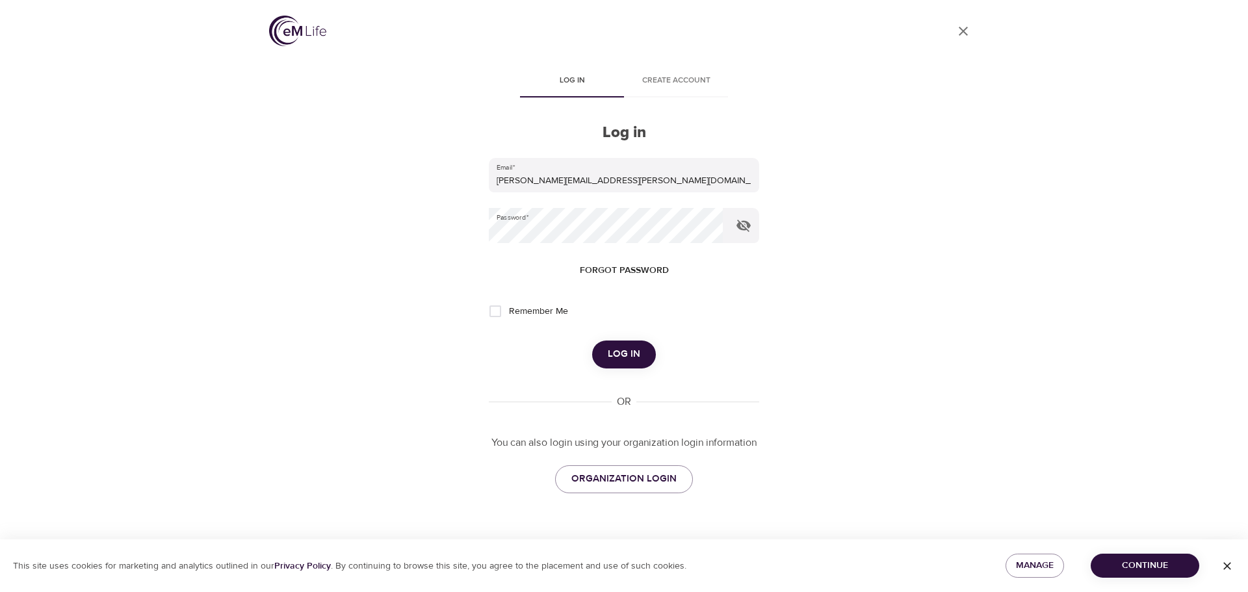
click at [914, 166] on div "User Profile Log in Create account Log in Email   * hilda.szeto@amexgbt.com Pas…" at bounding box center [624, 296] width 741 height 592
click at [1059, 75] on div "User Profile Log in Create account Log in Email   * hilda.szeto@amexgbt.com Pas…" at bounding box center [624, 296] width 1248 height 592
type input "[PERSON_NAME][EMAIL_ADDRESS][PERSON_NAME][DOMAIN_NAME]"
click at [453, 38] on div "User Profile" at bounding box center [624, 33] width 710 height 35
